Goal: Task Accomplishment & Management: Manage account settings

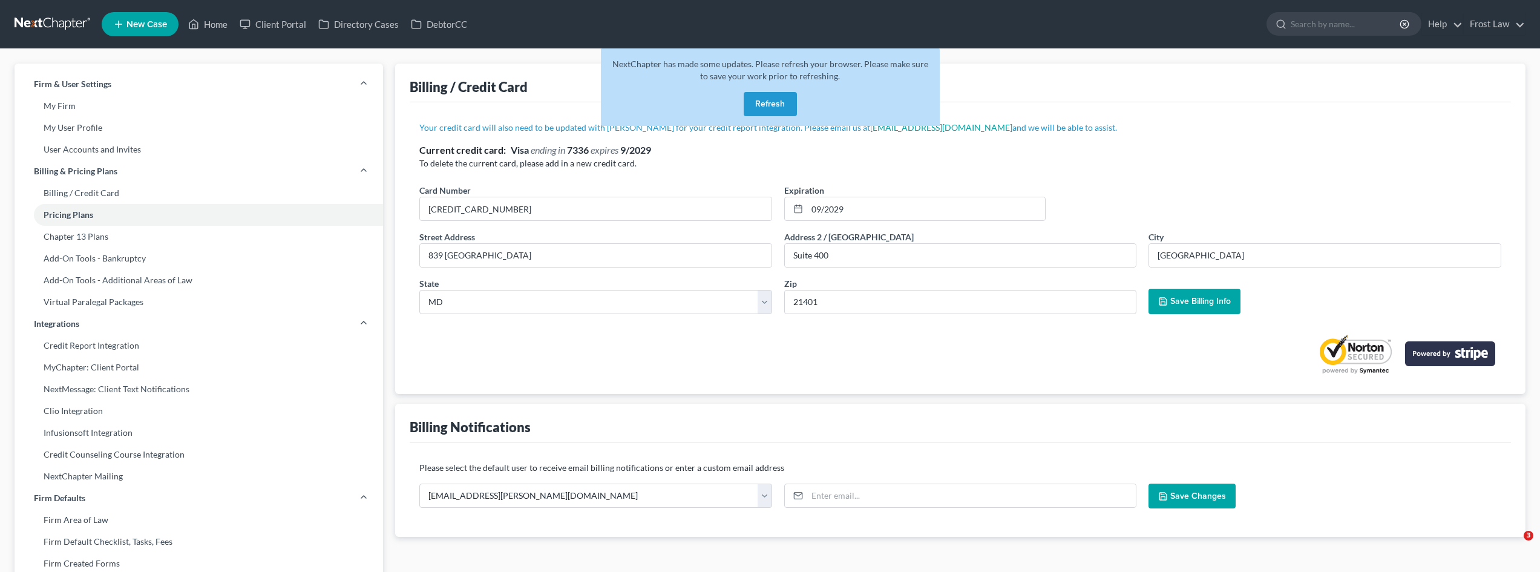
select select "21"
click at [774, 105] on button "Refresh" at bounding box center [770, 104] width 53 height 24
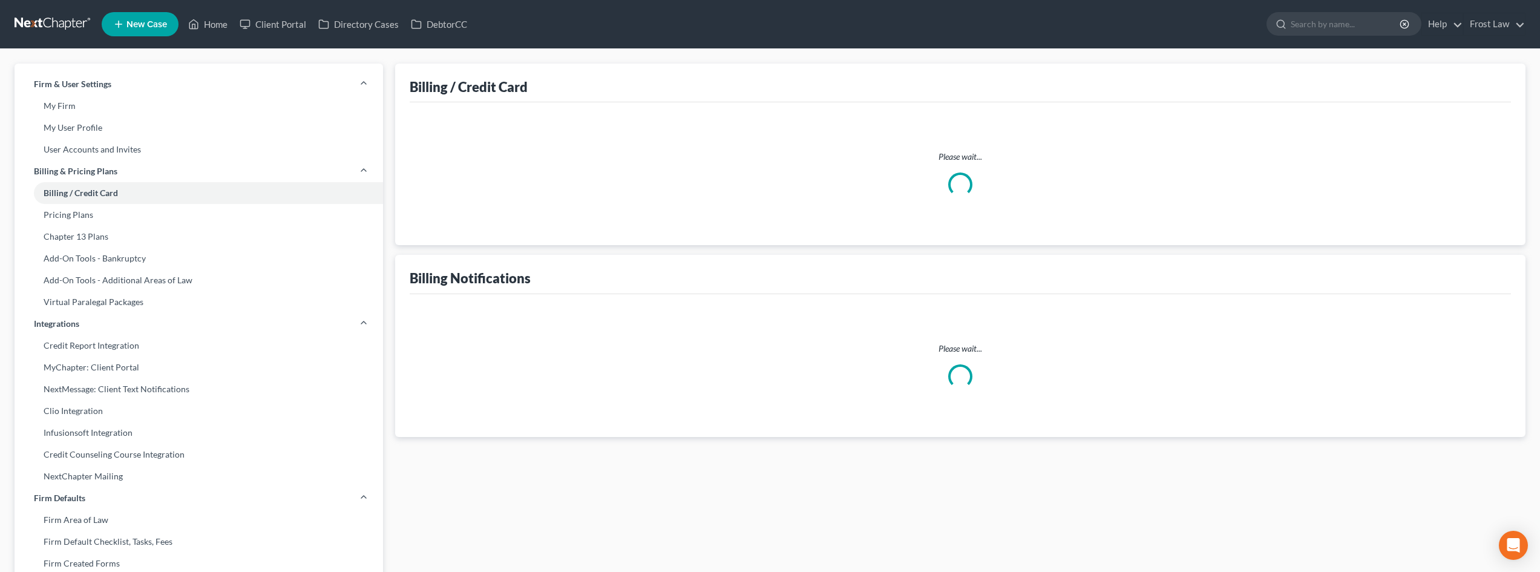
select select "21"
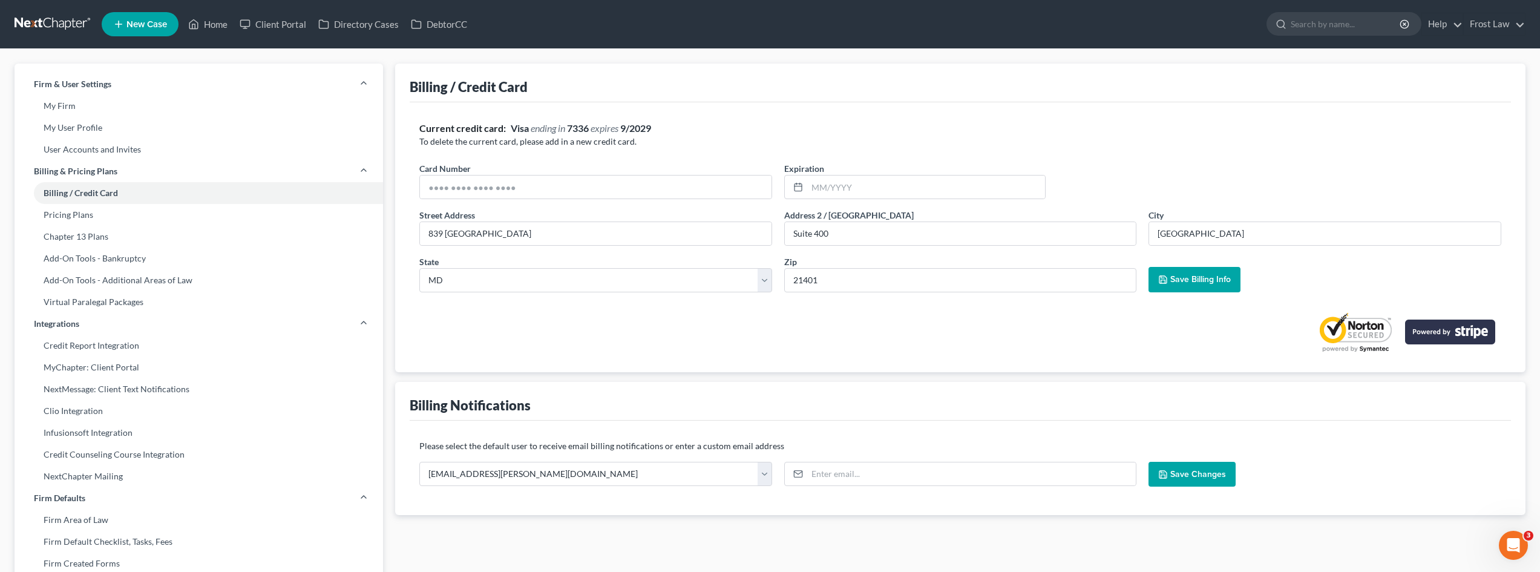
click at [66, 24] on link at bounding box center [53, 24] width 77 height 22
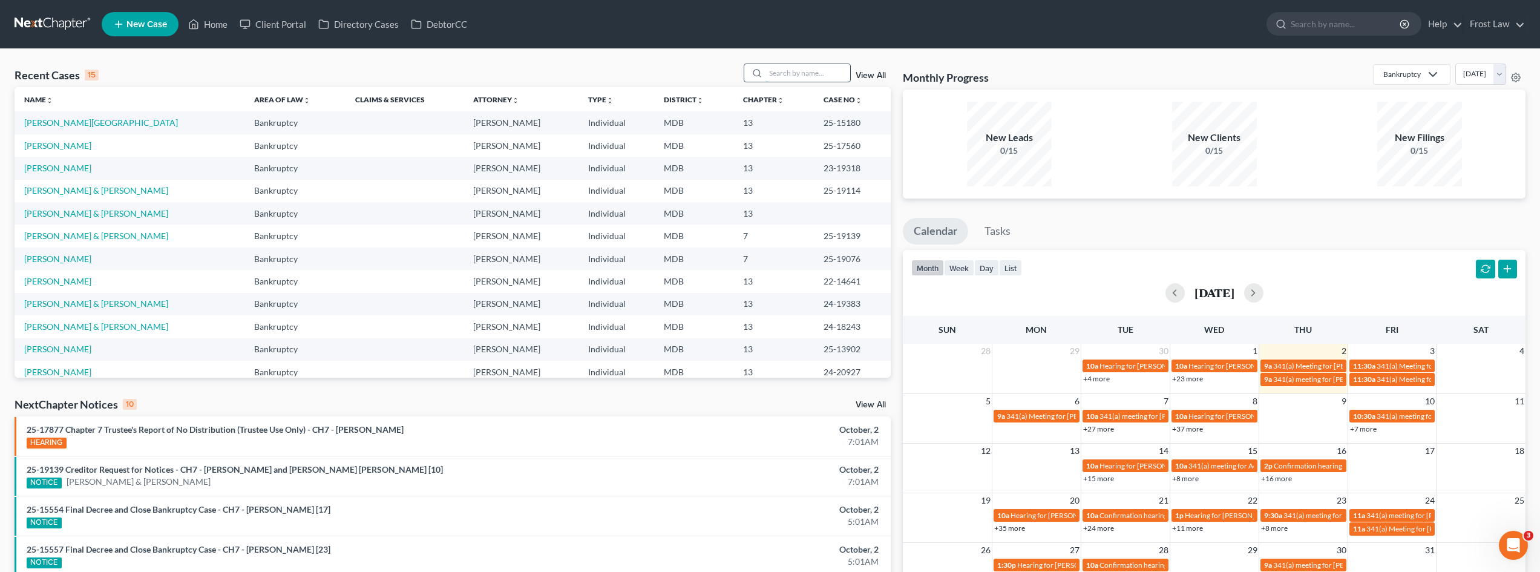
click at [795, 72] on input "search" at bounding box center [808, 73] width 85 height 18
type input "[PERSON_NAME]"
